Goal: Transaction & Acquisition: Purchase product/service

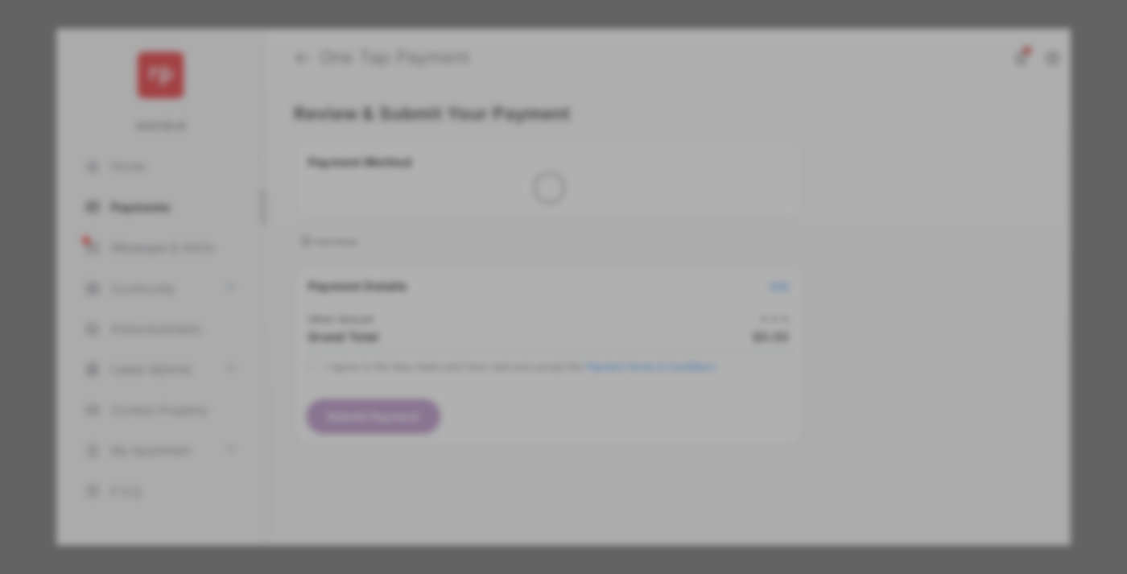
click at [533, 258] on div "Other Amount" at bounding box center [533, 271] width 261 height 27
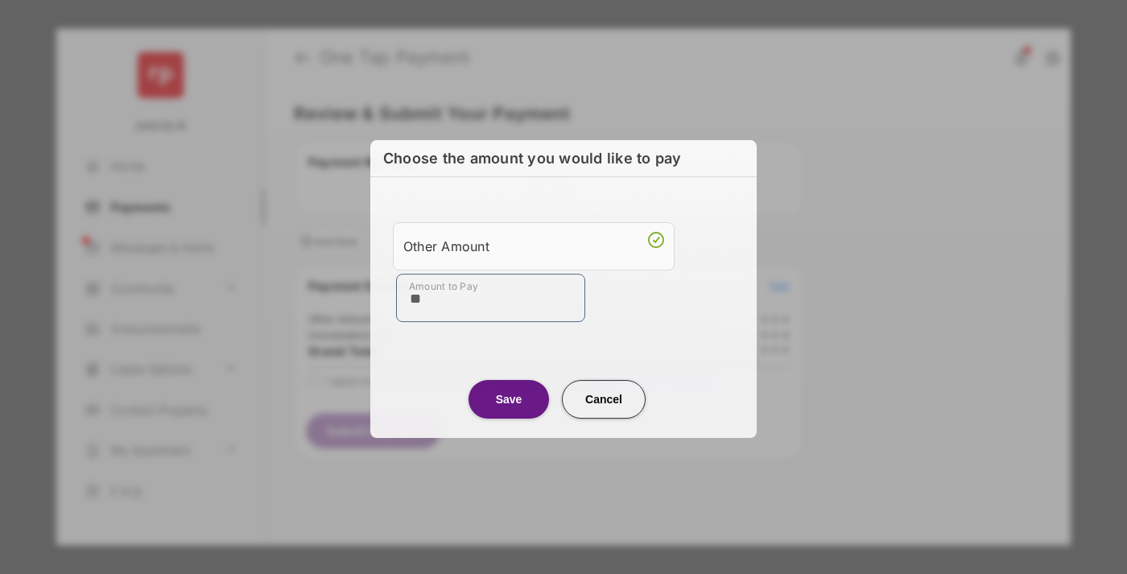
type input "**"
click at [509, 398] on button "Save" at bounding box center [508, 399] width 80 height 39
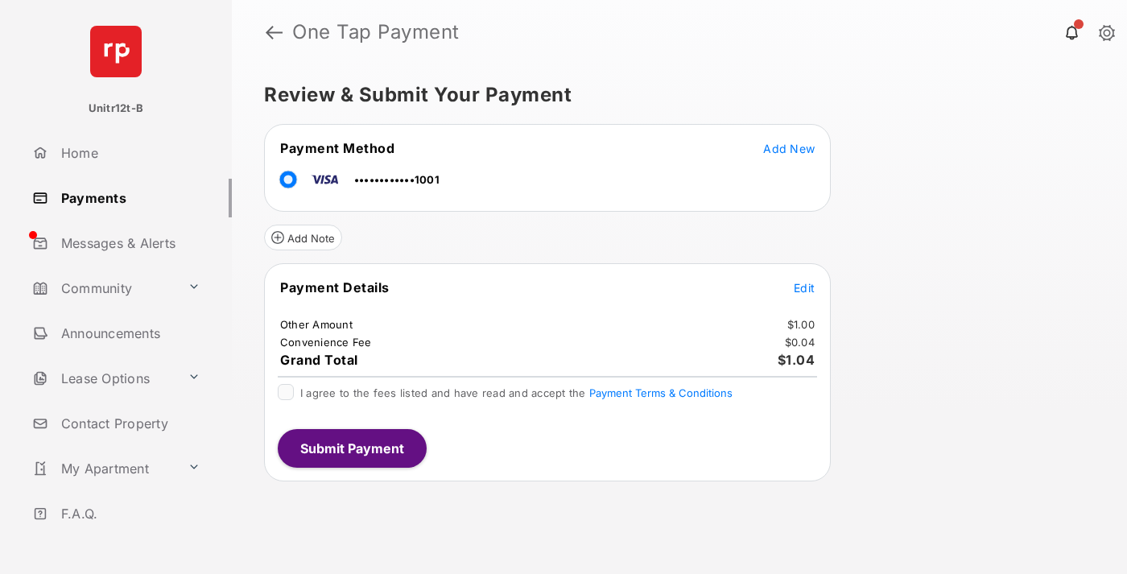
click at [804, 287] on span "Edit" at bounding box center [803, 288] width 21 height 14
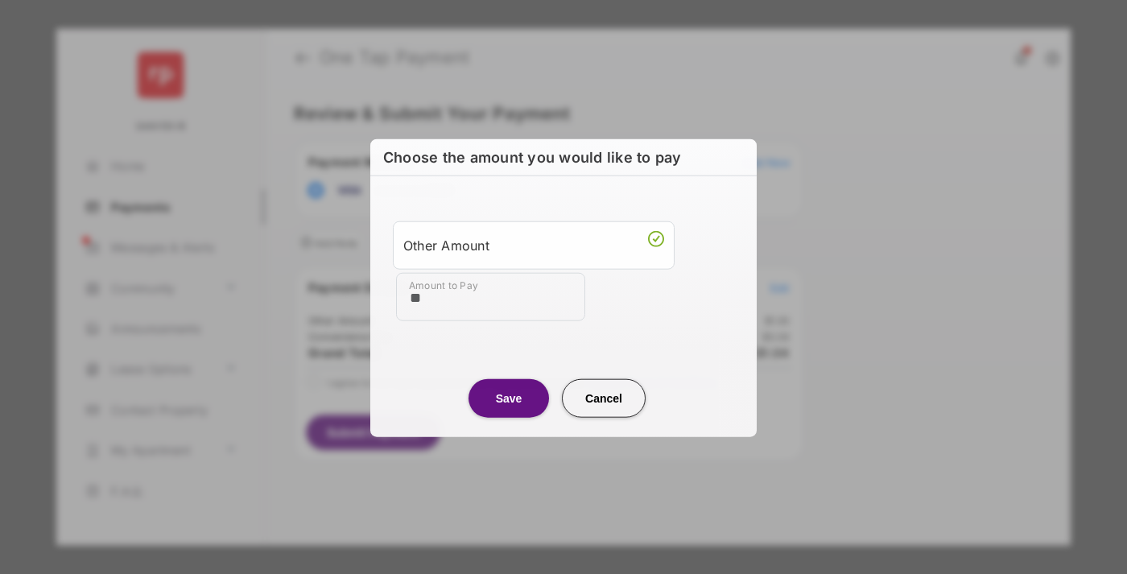
click at [509, 397] on button "Save" at bounding box center [508, 397] width 80 height 39
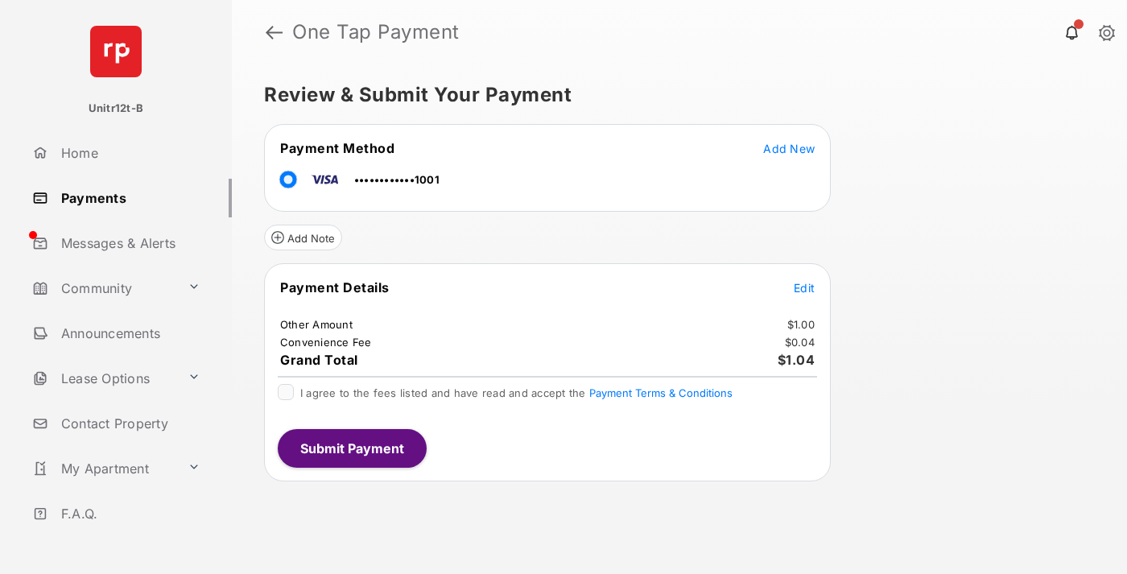
click at [351, 447] on button "Submit Payment" at bounding box center [352, 448] width 149 height 39
